Goal: Task Accomplishment & Management: Manage account settings

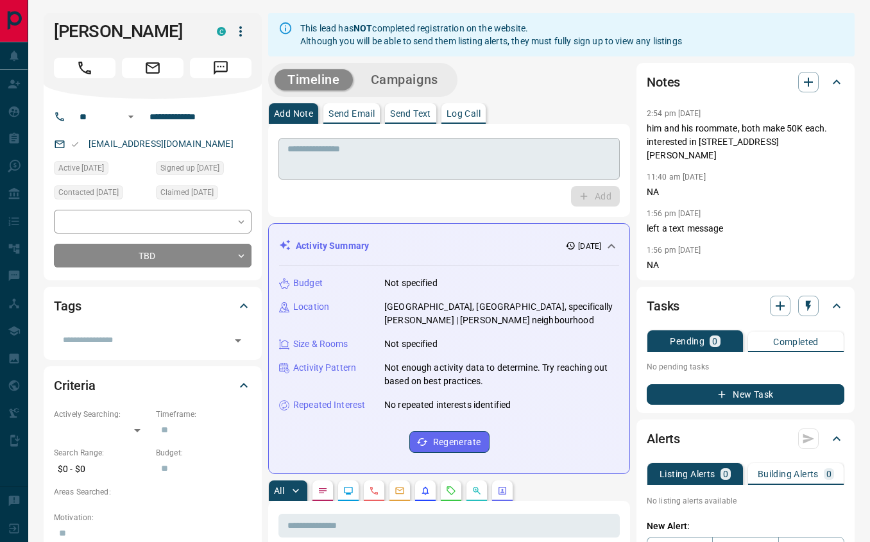
click at [413, 159] on textarea at bounding box center [448, 159] width 323 height 31
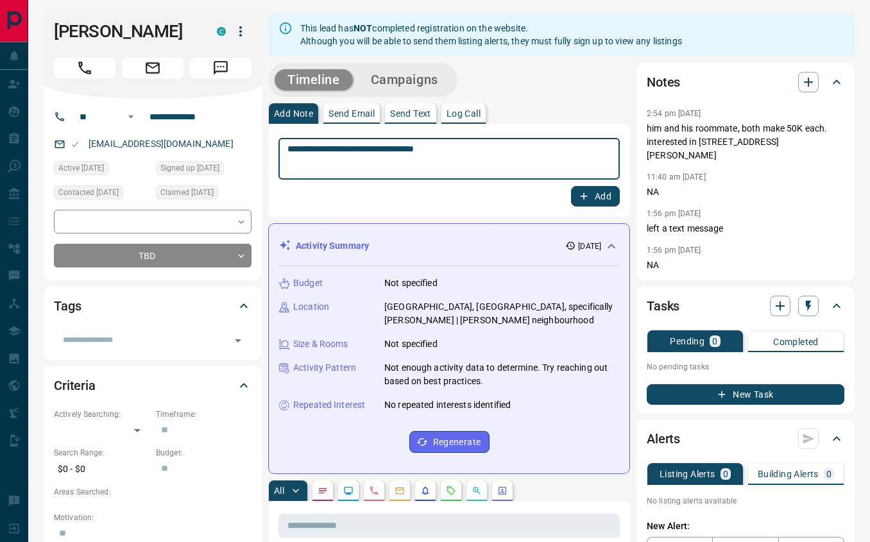
type textarea "**********"
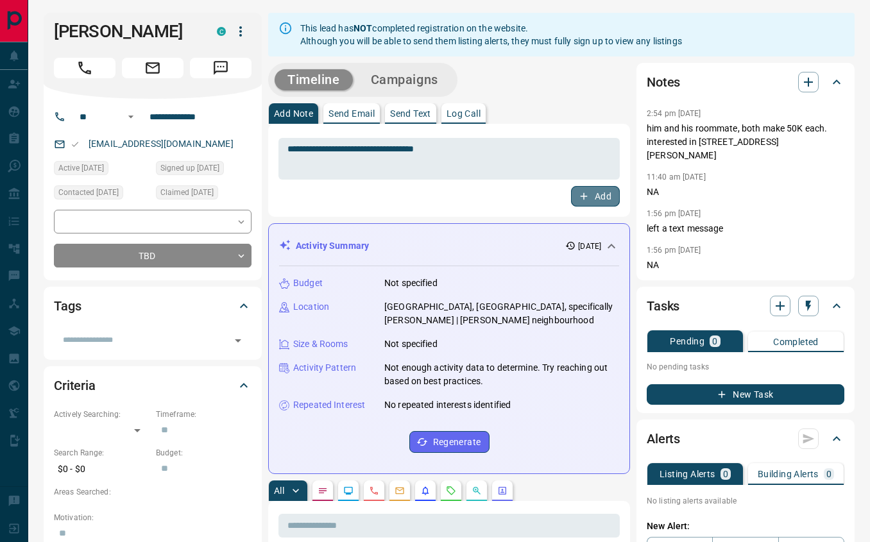
drag, startPoint x: 475, startPoint y: 162, endPoint x: 602, endPoint y: 193, distance: 130.1
click at [602, 193] on button "Add" at bounding box center [595, 196] width 49 height 21
click at [240, 35] on icon "button" at bounding box center [240, 31] width 15 height 15
click at [225, 62] on li "Reassign Lead" at bounding box center [213, 62] width 76 height 19
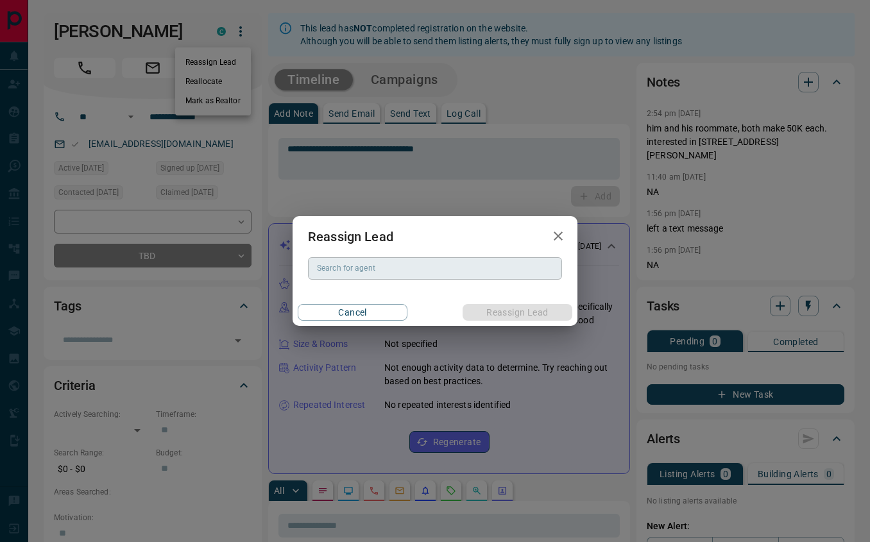
click at [440, 267] on input "Search for agent" at bounding box center [434, 268] width 244 height 14
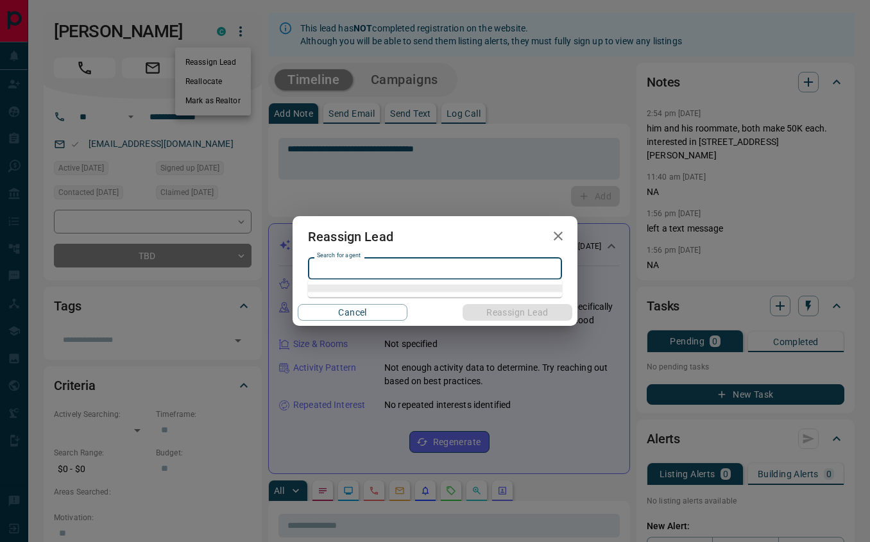
paste input "**********"
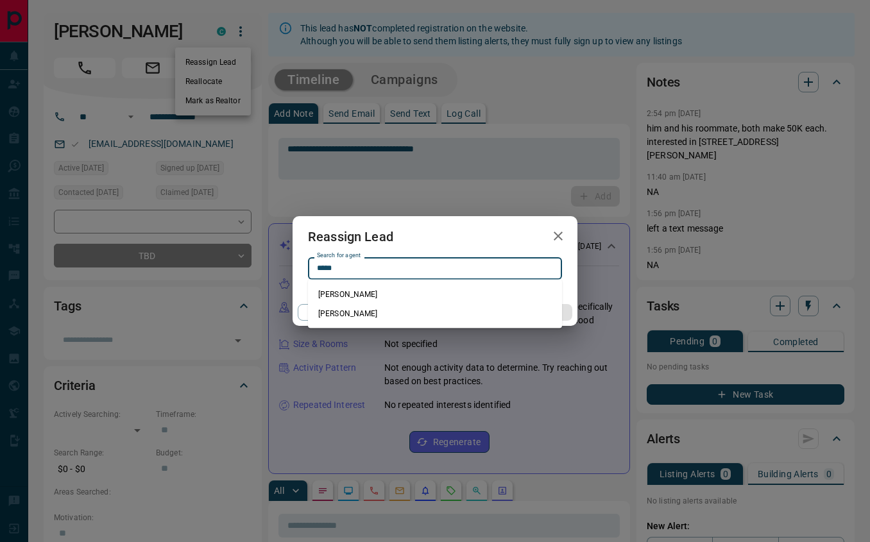
click at [381, 294] on li "[PERSON_NAME]" at bounding box center [435, 294] width 254 height 19
type input "**********"
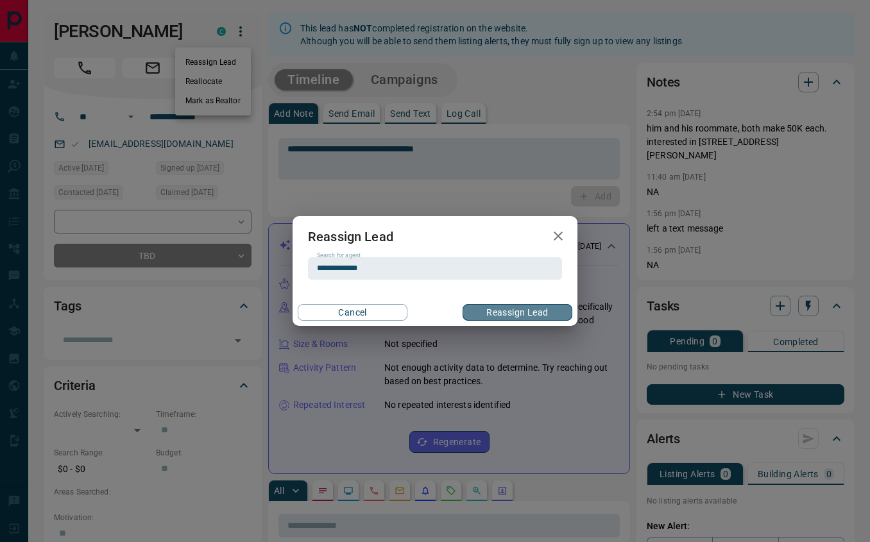
click at [503, 308] on button "Reassign Lead" at bounding box center [518, 312] width 110 height 17
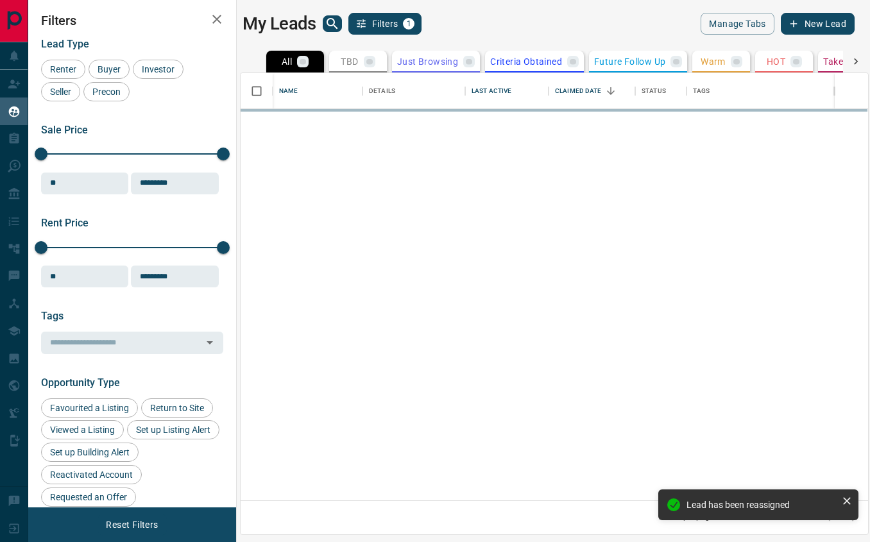
scroll to position [427, 627]
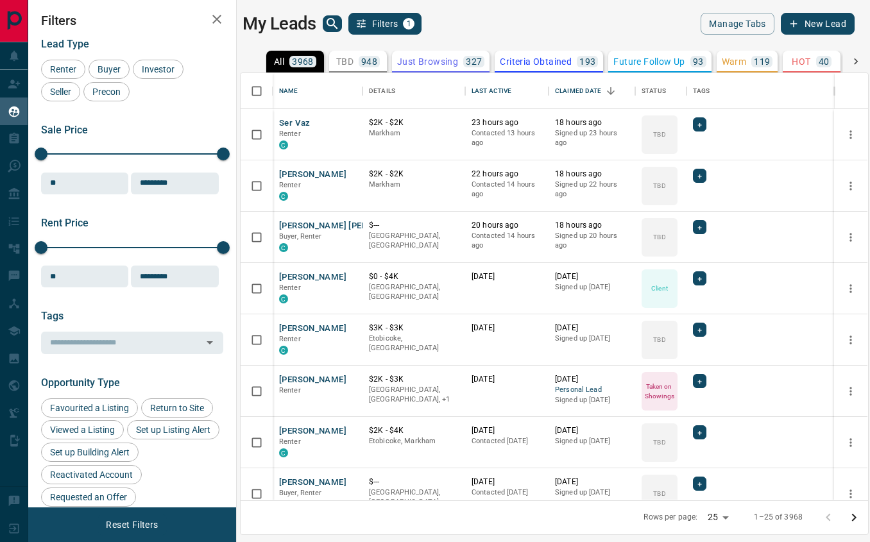
click at [340, 23] on icon "search button" at bounding box center [332, 23] width 15 height 15
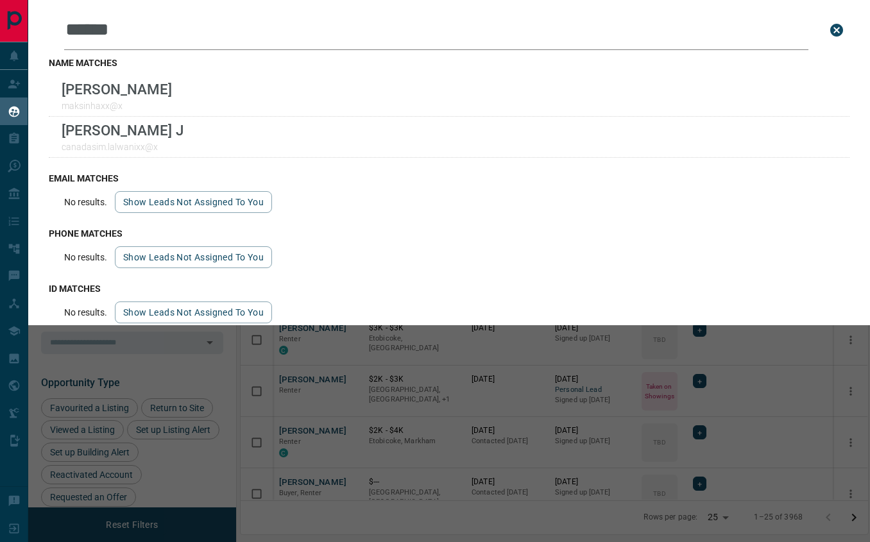
type input "******"
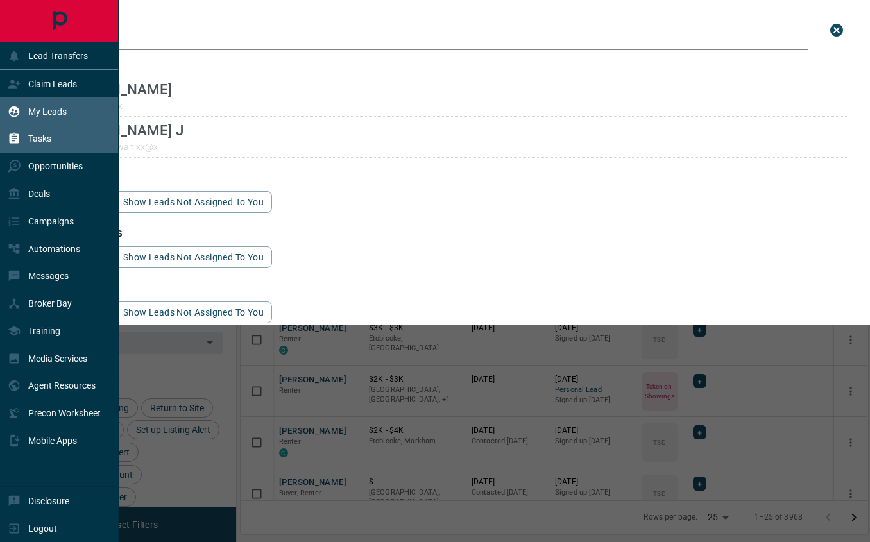
click at [34, 139] on p "Tasks" at bounding box center [39, 138] width 23 height 10
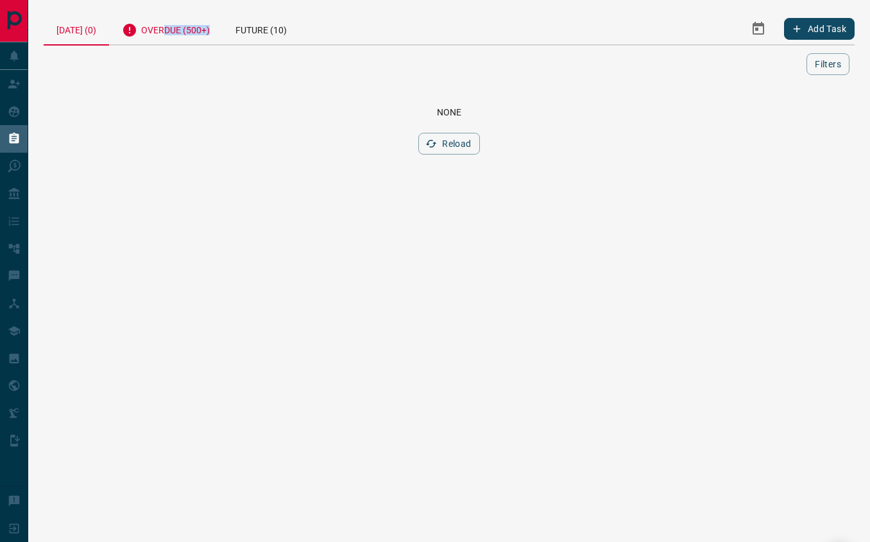
click at [175, 38] on div "Overdue (500+)" at bounding box center [166, 28] width 114 height 31
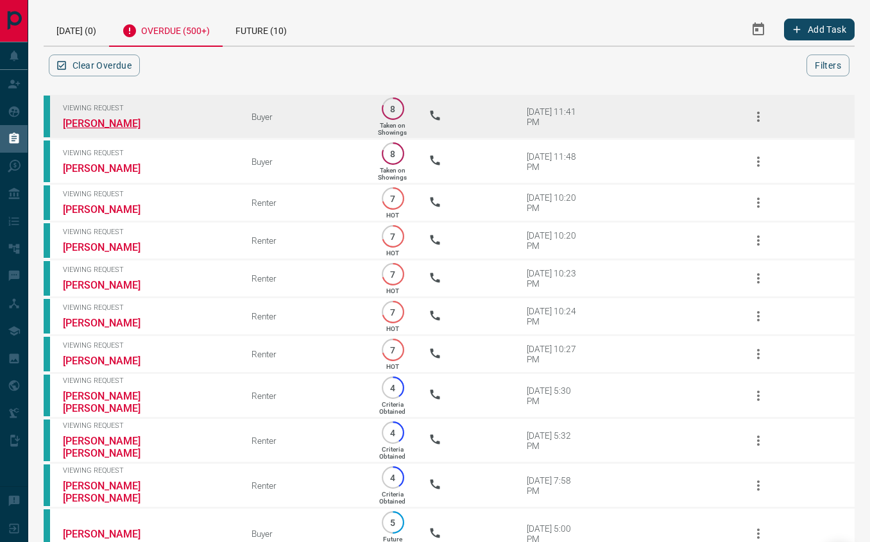
click at [96, 126] on link "[PERSON_NAME]" at bounding box center [111, 123] width 96 height 12
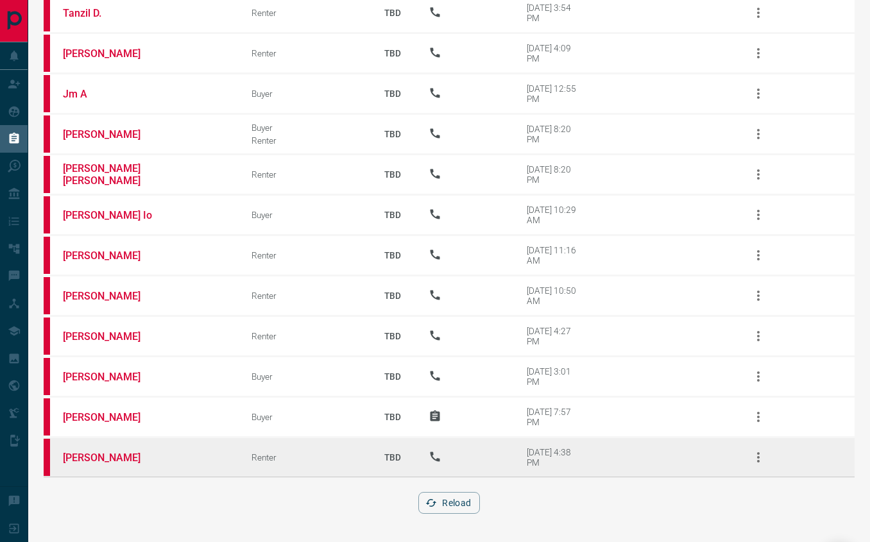
scroll to position [21028, 0]
click at [91, 456] on link "[PERSON_NAME]" at bounding box center [111, 458] width 96 height 12
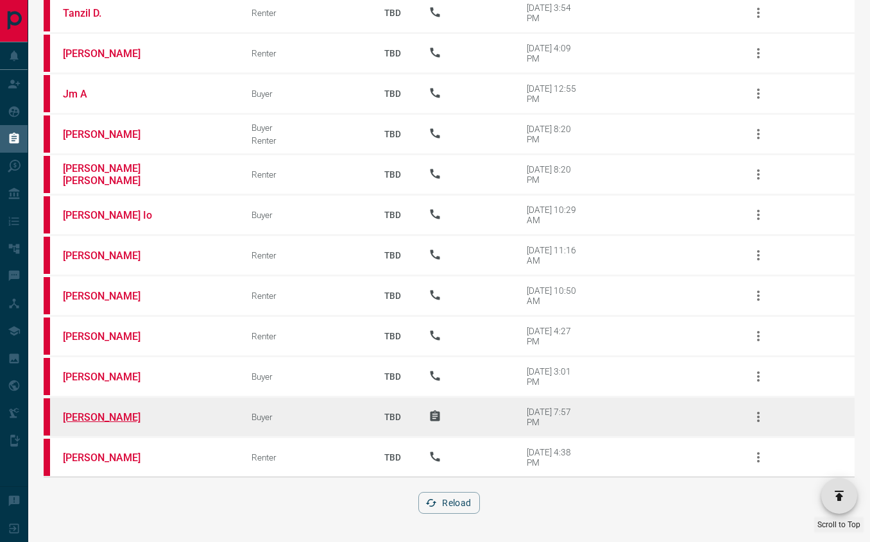
click at [101, 416] on link "[PERSON_NAME]" at bounding box center [111, 417] width 96 height 12
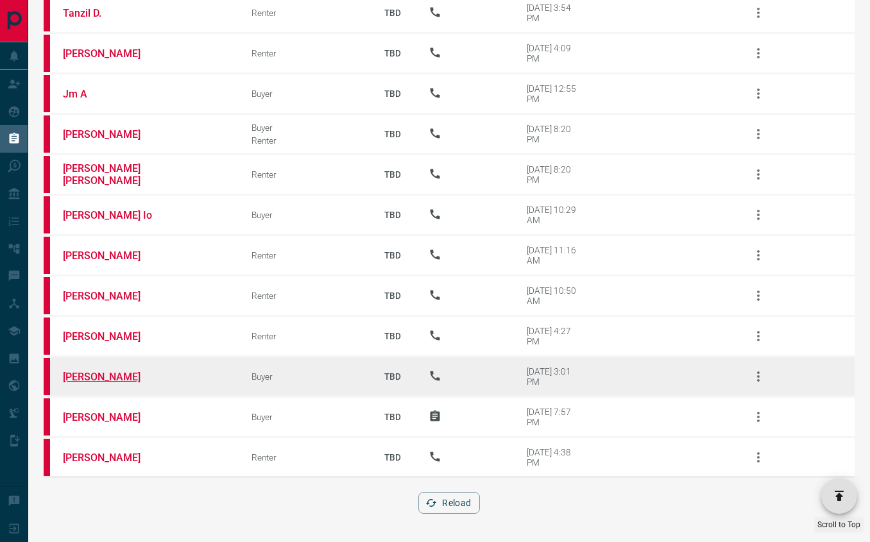
click at [80, 373] on link "[PERSON_NAME]" at bounding box center [111, 377] width 96 height 12
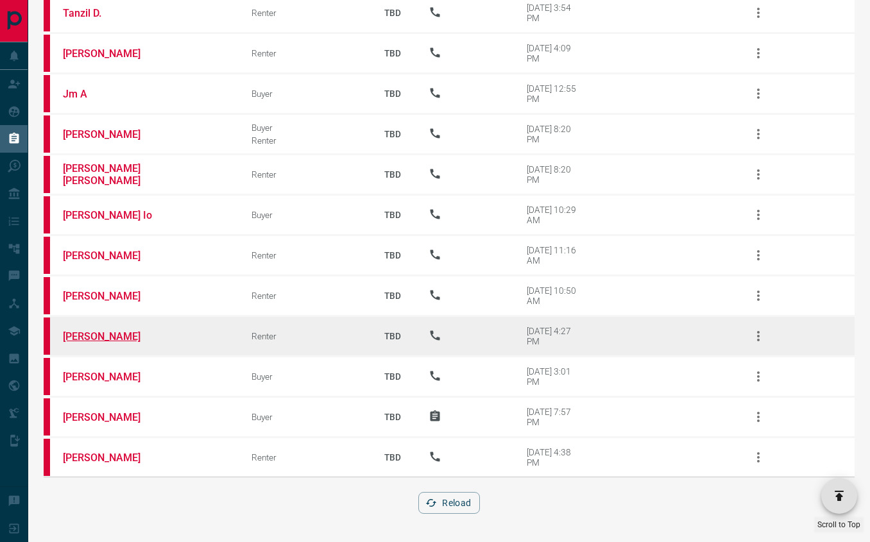
click at [88, 330] on link "[PERSON_NAME]" at bounding box center [111, 336] width 96 height 12
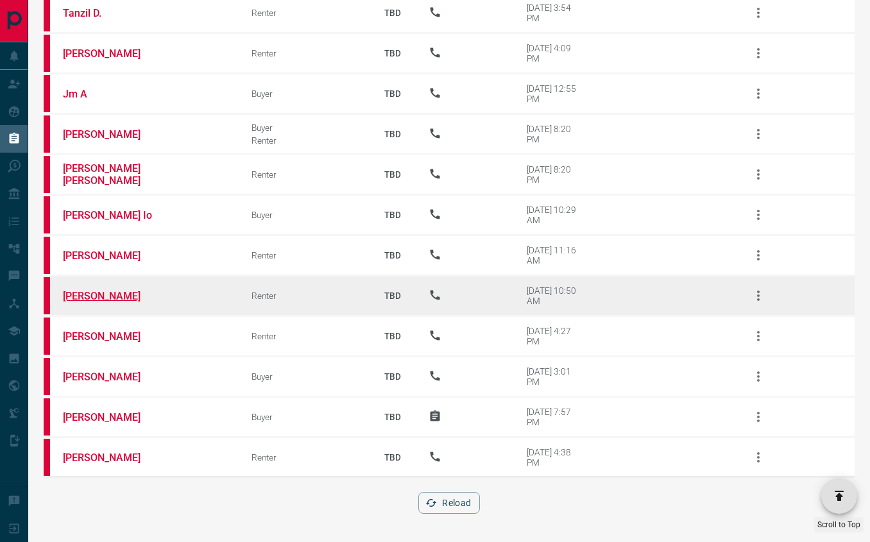
click at [111, 290] on link "[PERSON_NAME]" at bounding box center [111, 296] width 96 height 12
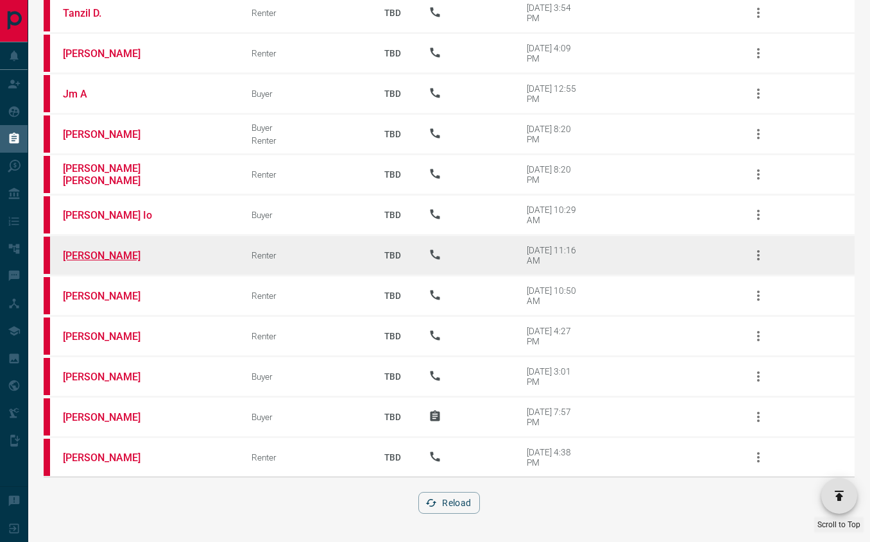
click at [78, 250] on link "[PERSON_NAME]" at bounding box center [111, 256] width 96 height 12
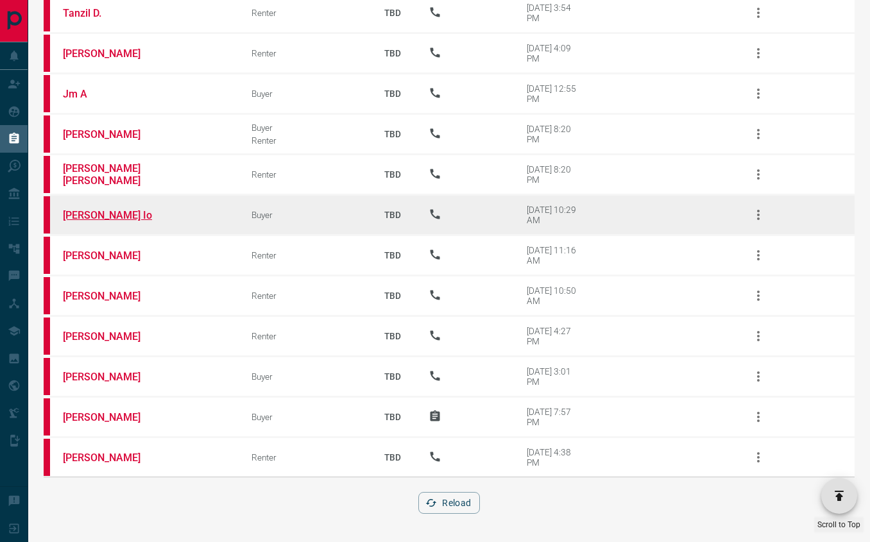
click at [80, 209] on link "[PERSON_NAME] Io" at bounding box center [111, 215] width 96 height 12
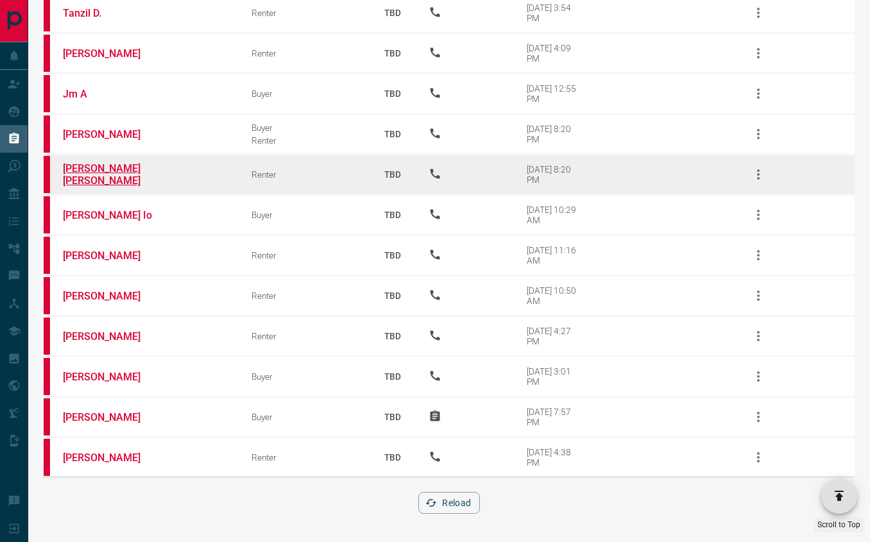
click at [119, 164] on link "[PERSON_NAME] [PERSON_NAME]" at bounding box center [111, 174] width 96 height 24
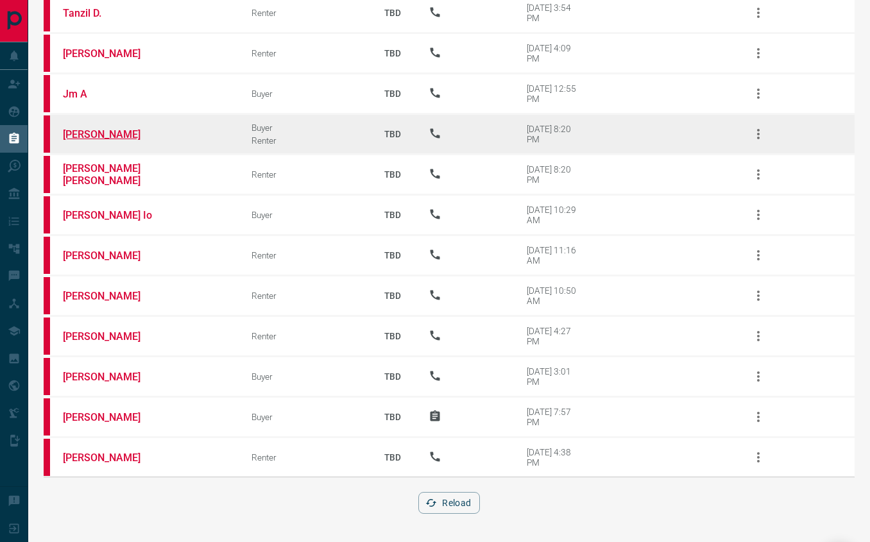
click at [89, 141] on link "[PERSON_NAME]" at bounding box center [111, 134] width 96 height 12
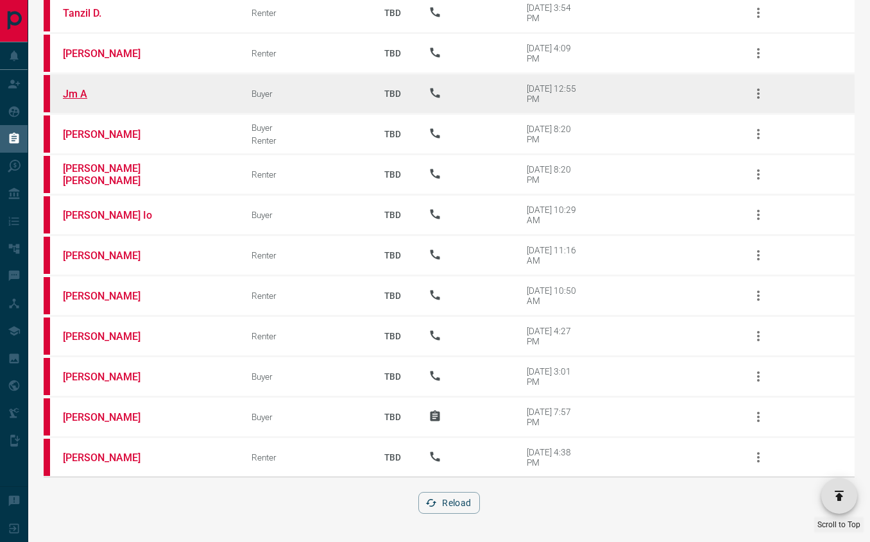
click at [80, 100] on link "Jm A" at bounding box center [111, 94] width 96 height 12
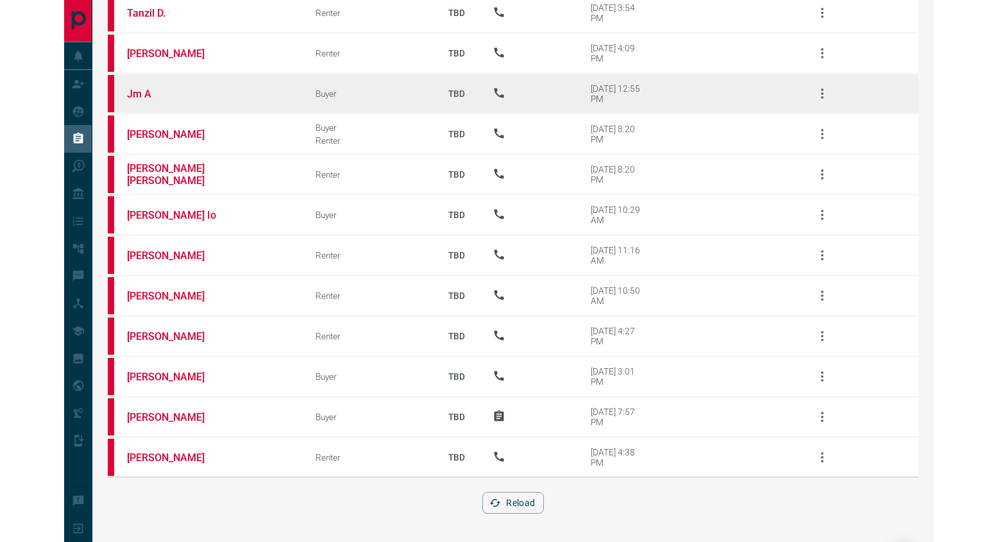
scroll to position [20821, 0]
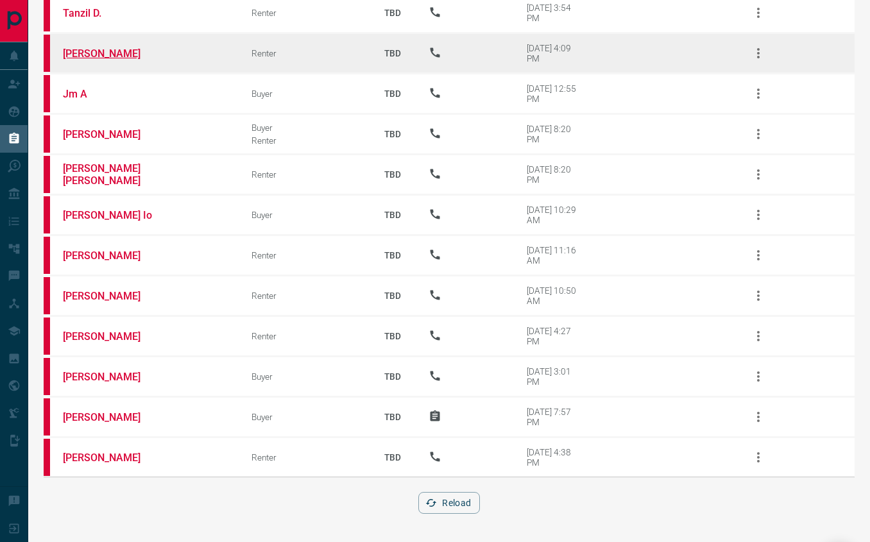
click at [93, 60] on link "[PERSON_NAME]" at bounding box center [111, 53] width 96 height 12
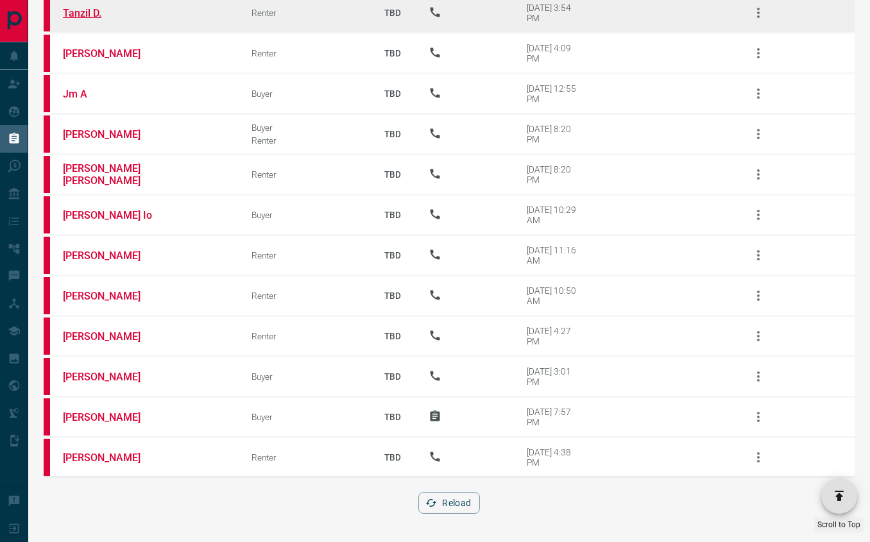
click at [76, 19] on link "Tanzil D." at bounding box center [111, 13] width 96 height 12
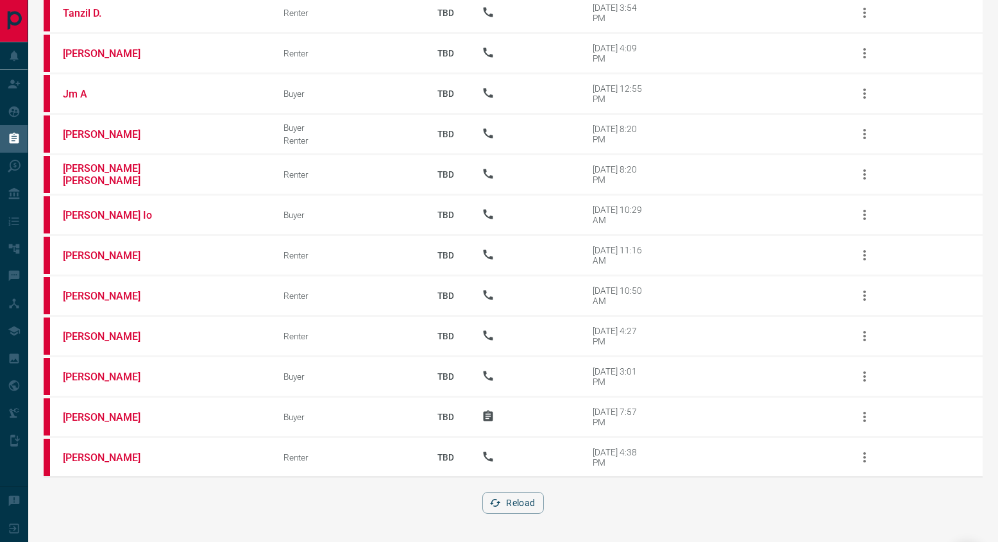
scroll to position [20688, 0]
